Goal: Navigation & Orientation: Find specific page/section

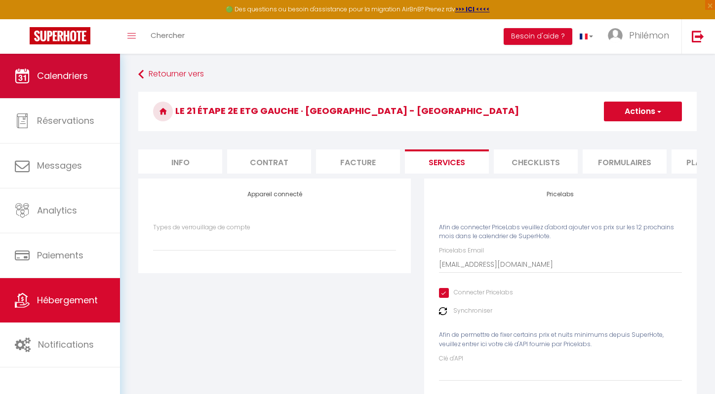
scroll to position [54, 0]
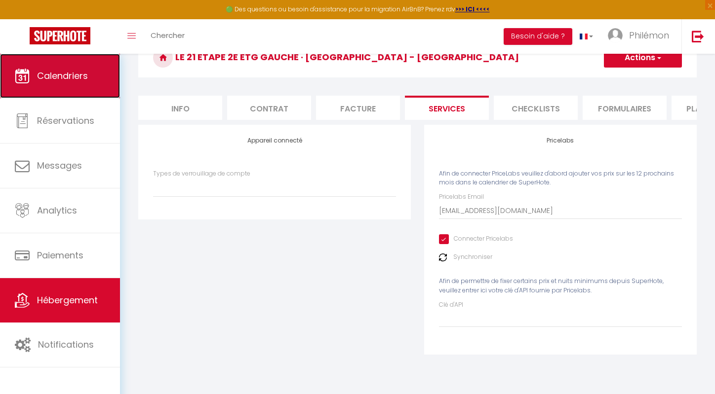
click at [74, 75] on span "Calendriers" at bounding box center [62, 76] width 51 height 12
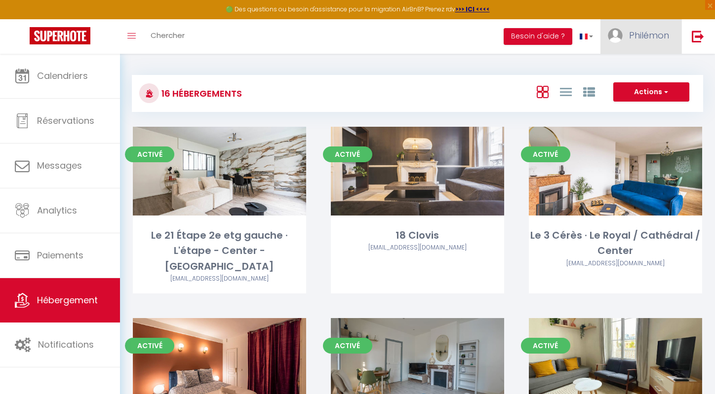
scroll to position [416, 0]
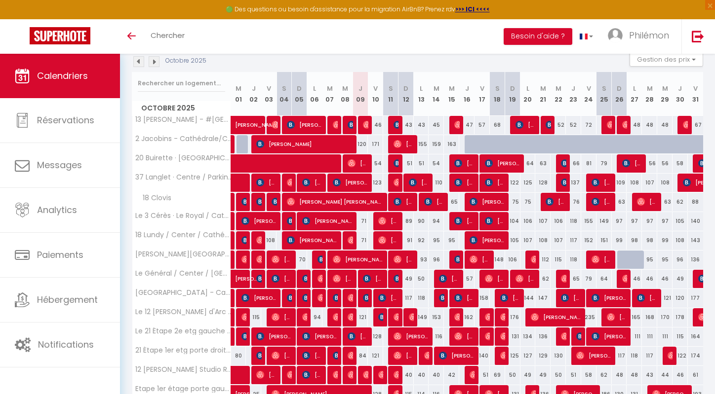
scroll to position [103, 0]
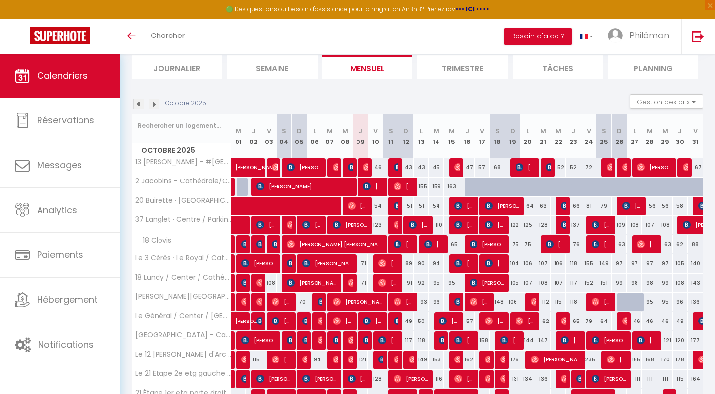
scroll to position [59, 0]
